Goal: Find specific page/section: Find specific page/section

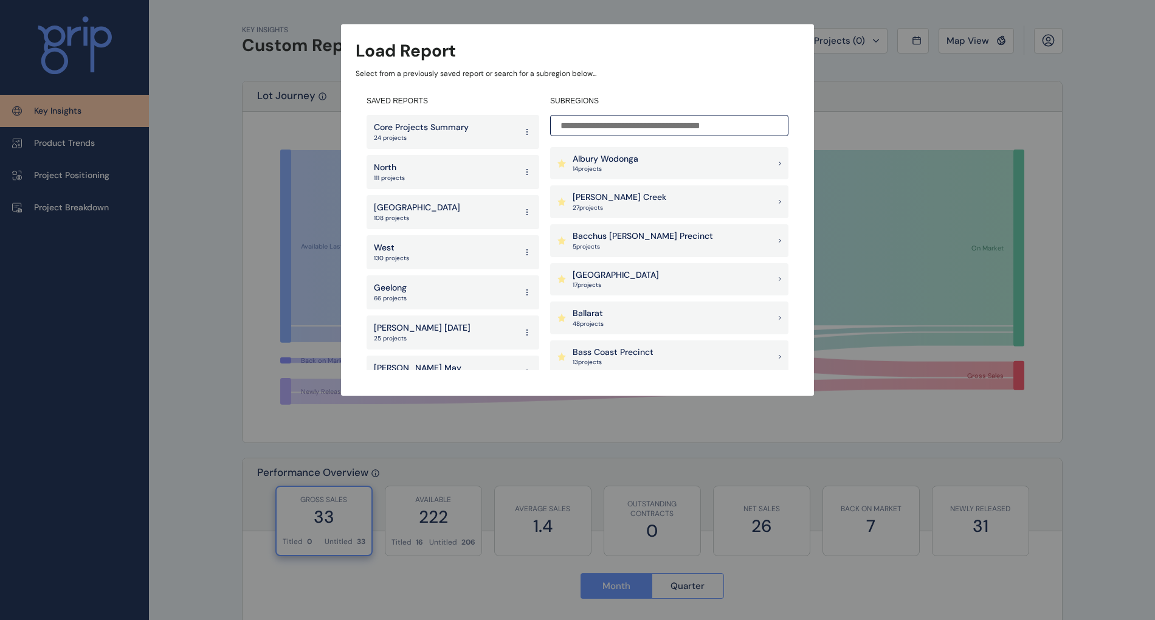
click at [641, 196] on div "Armstrong Creek 27 project s" at bounding box center [669, 201] width 238 height 33
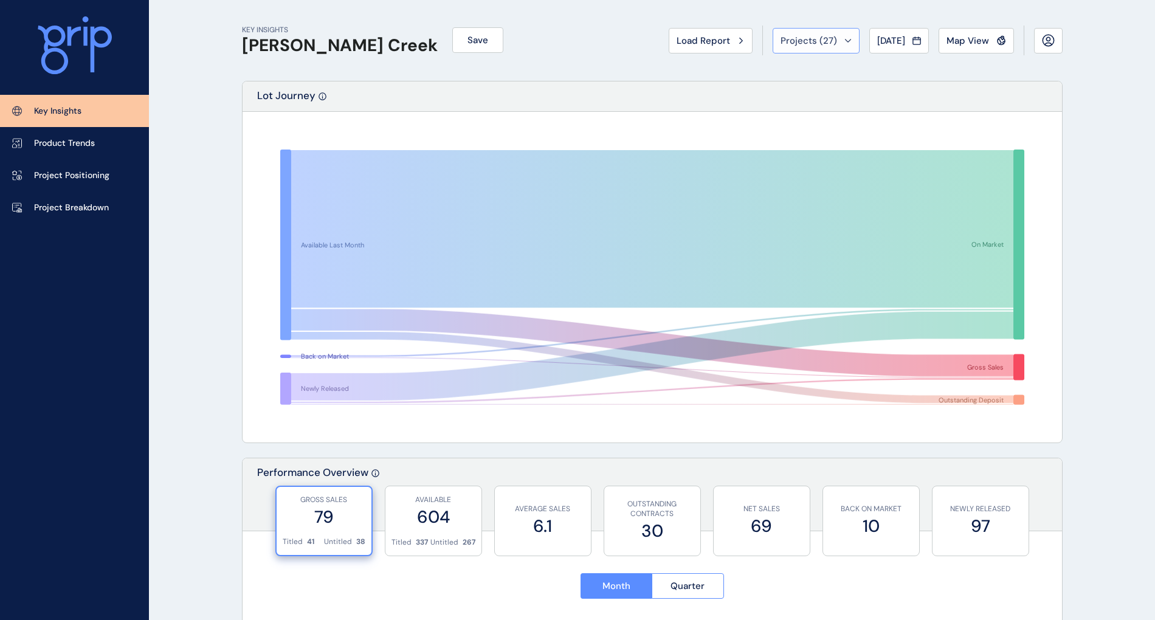
click at [844, 44] on div "Projects ( 27 )" at bounding box center [816, 41] width 71 height 12
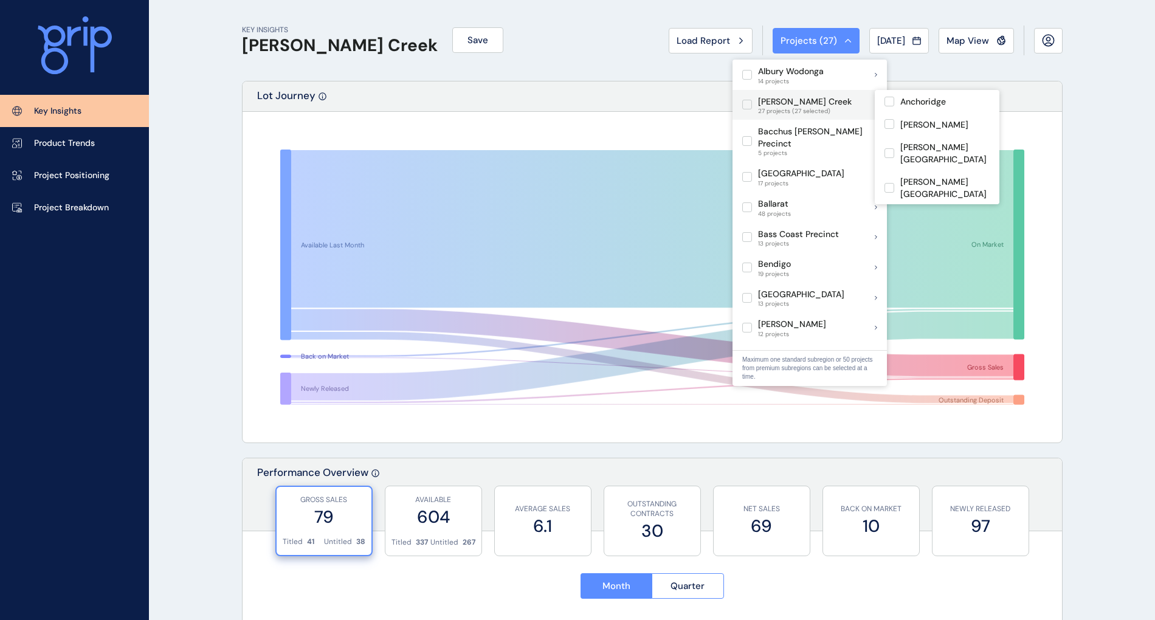
click at [748, 105] on label at bounding box center [747, 105] width 10 height 10
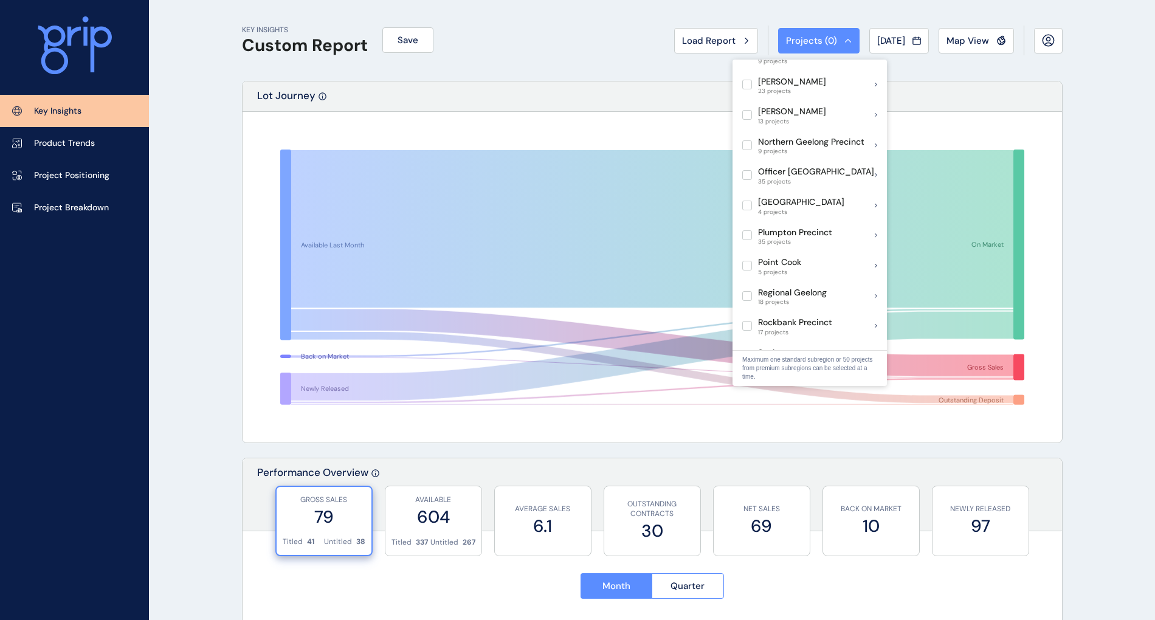
scroll to position [648, 0]
click at [749, 199] on label at bounding box center [747, 204] width 10 height 10
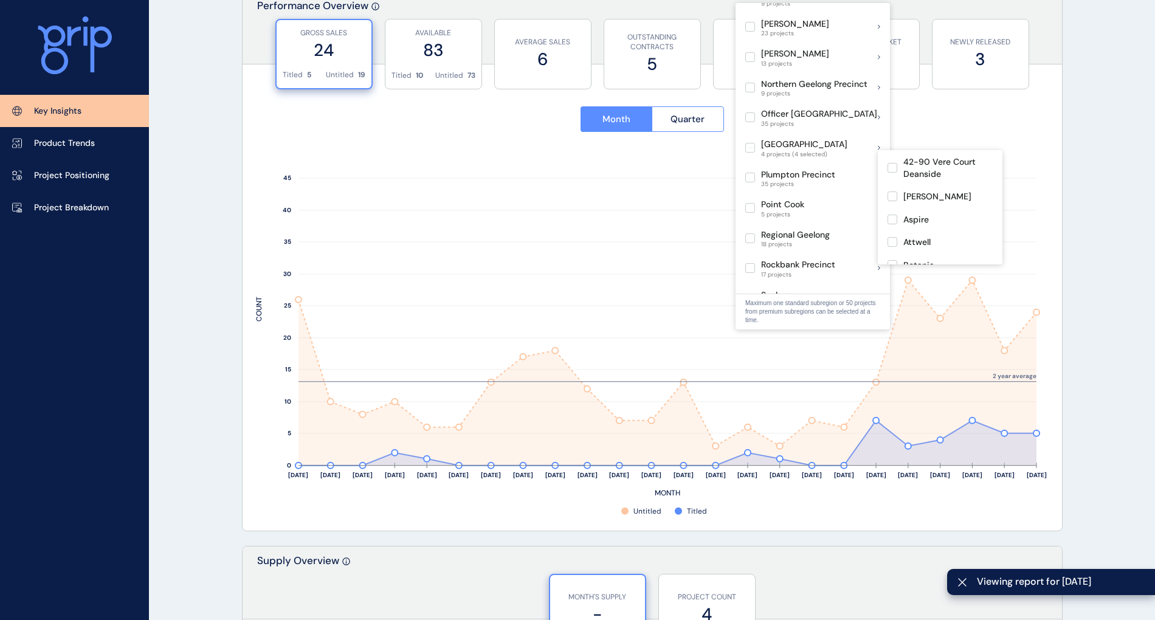
scroll to position [567, 0]
